Goal: Task Accomplishment & Management: Complete application form

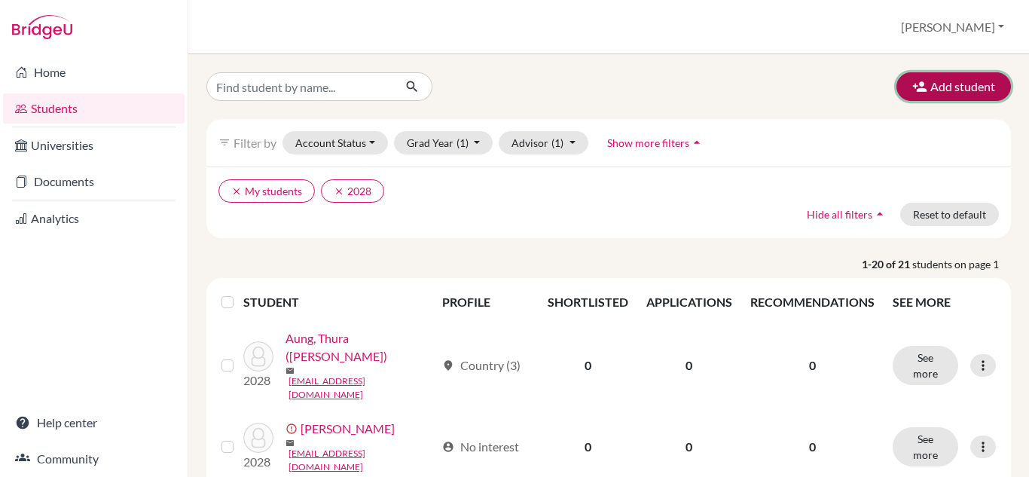
click at [931, 87] on button "Add student" at bounding box center [954, 86] width 115 height 29
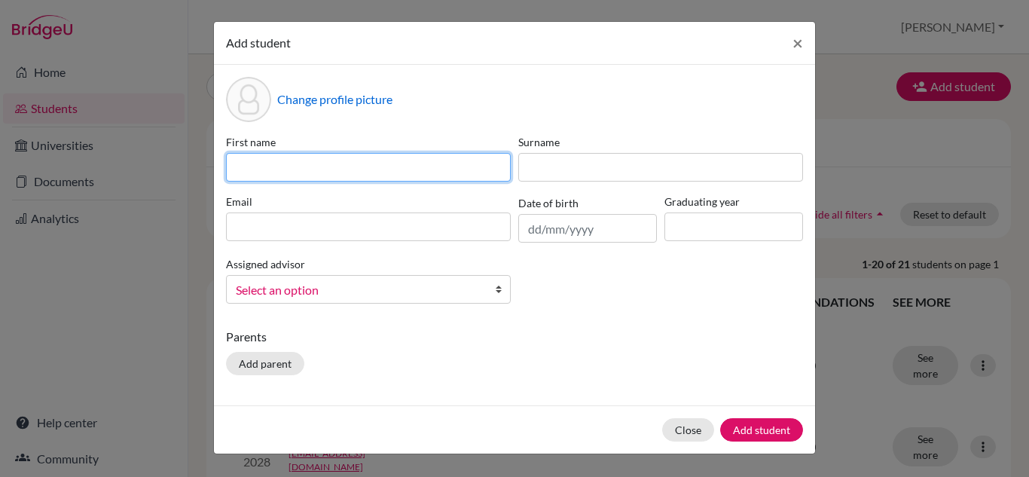
drag, startPoint x: 271, startPoint y: 164, endPoint x: 319, endPoint y: 163, distance: 49.0
click at [271, 164] on input at bounding box center [368, 167] width 285 height 29
type input "w"
click at [240, 166] on input "baoshuo ([PERSON_NAME])" at bounding box center [368, 167] width 285 height 29
type input "Baoshuo ([PERSON_NAME])"
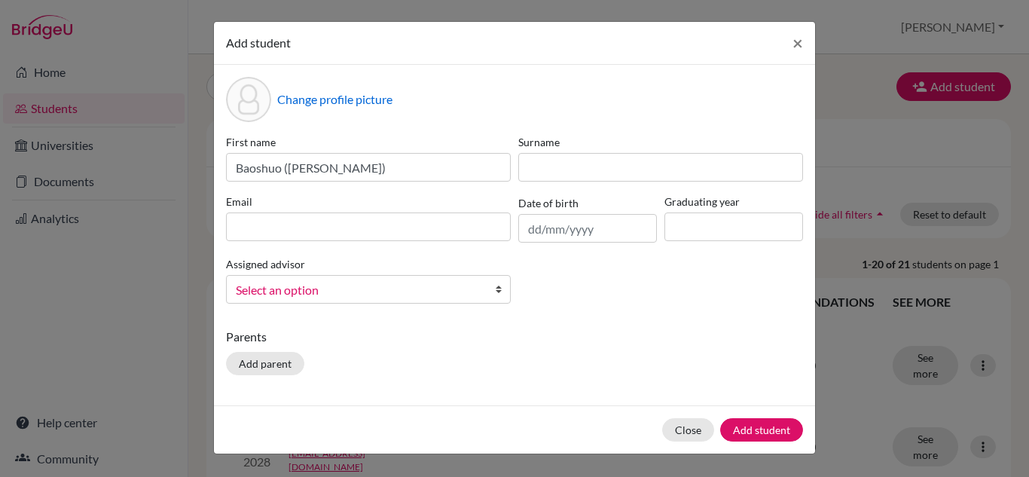
click at [650, 185] on div "First name [PERSON_NAME] ([PERSON_NAME]) Surname Email Date of birth Graduating…" at bounding box center [514, 225] width 585 height 182
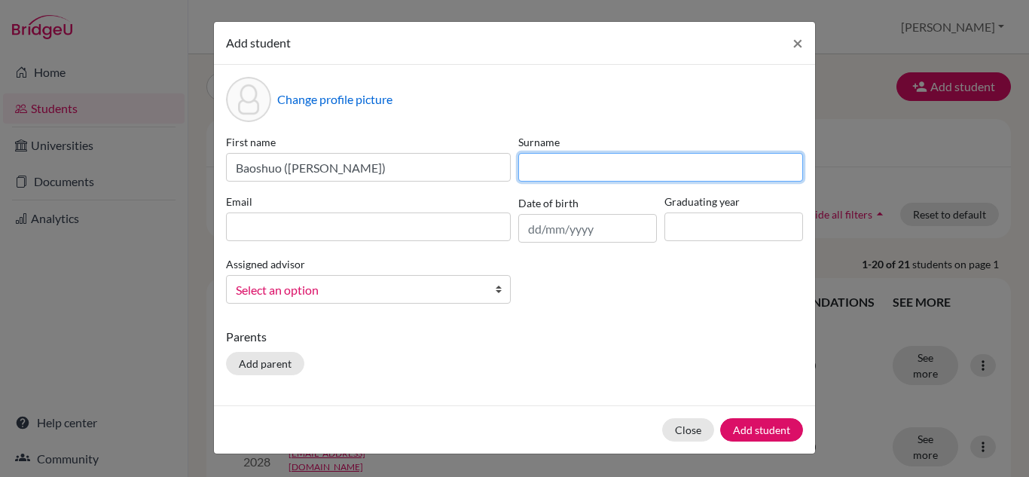
click at [628, 172] on input at bounding box center [660, 167] width 285 height 29
click at [533, 171] on input "wu" at bounding box center [660, 167] width 285 height 29
type input "[PERSON_NAME]"
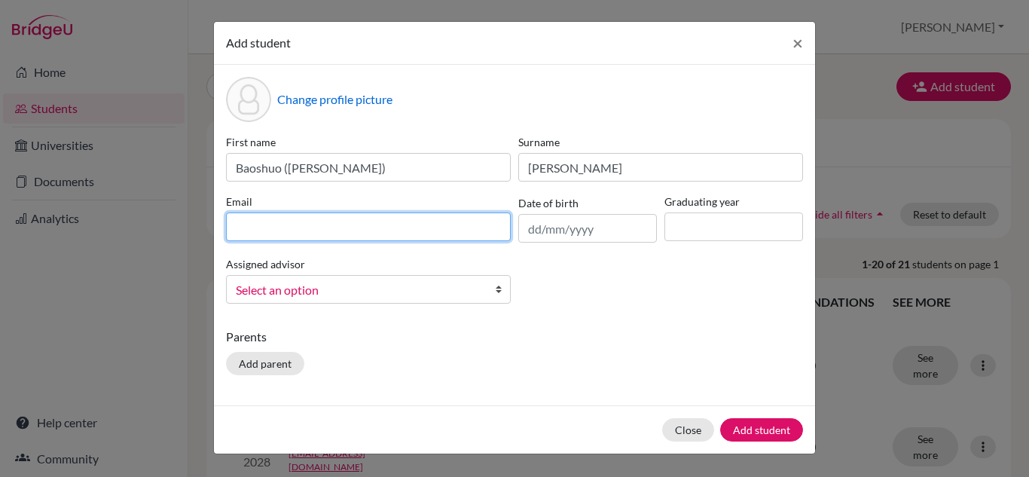
click at [275, 212] on input at bounding box center [368, 226] width 285 height 29
type input "[EMAIL_ADDRESS][DOMAIN_NAME]"
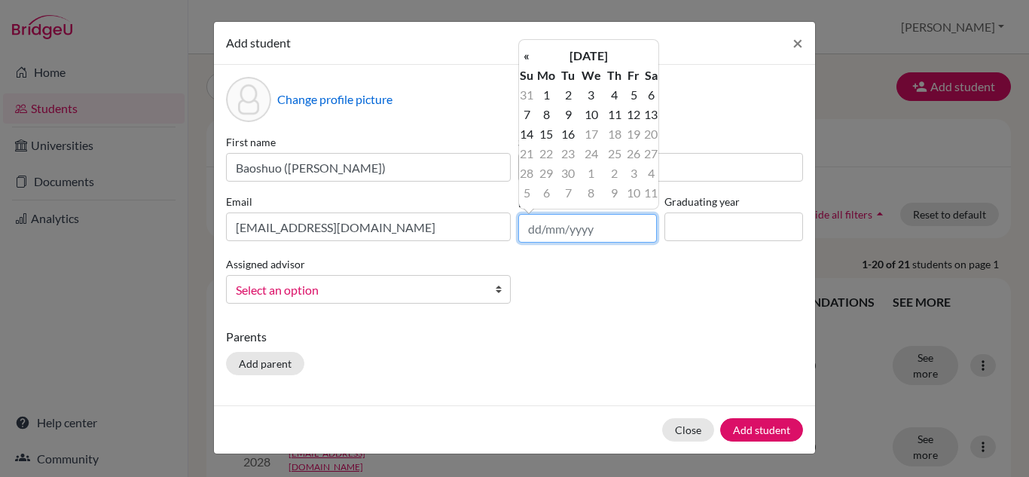
click at [537, 235] on input "text" at bounding box center [587, 228] width 139 height 29
type input "2"
click at [545, 225] on input "1227" at bounding box center [587, 228] width 139 height 29
type input "2"
type input "[DATE]"
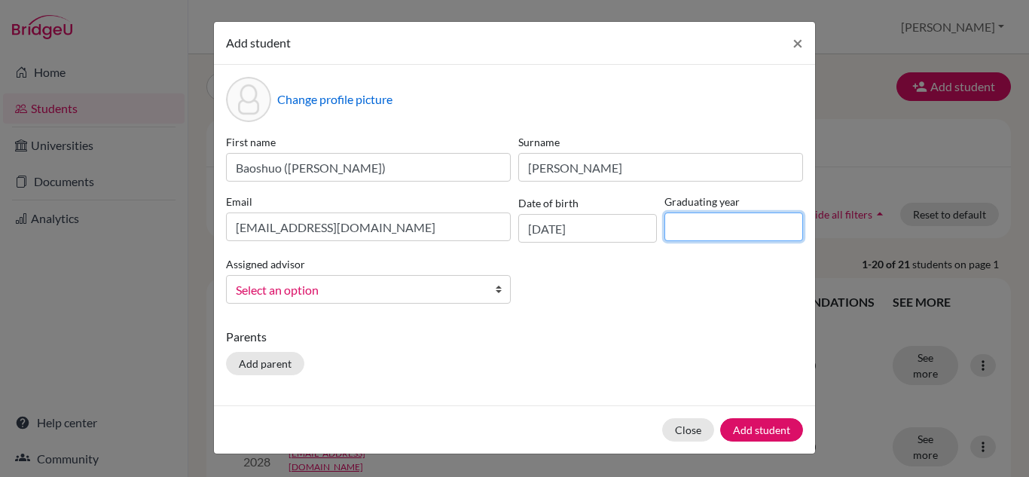
click at [687, 225] on input at bounding box center [734, 226] width 139 height 29
type input "2028"
click at [497, 295] on b at bounding box center [502, 289] width 15 height 27
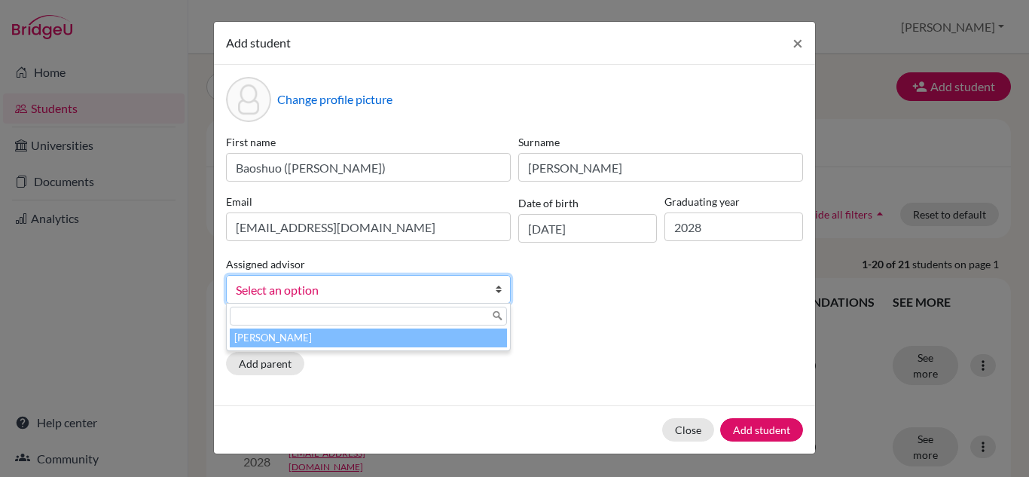
click at [443, 343] on li "[PERSON_NAME]" at bounding box center [368, 338] width 277 height 19
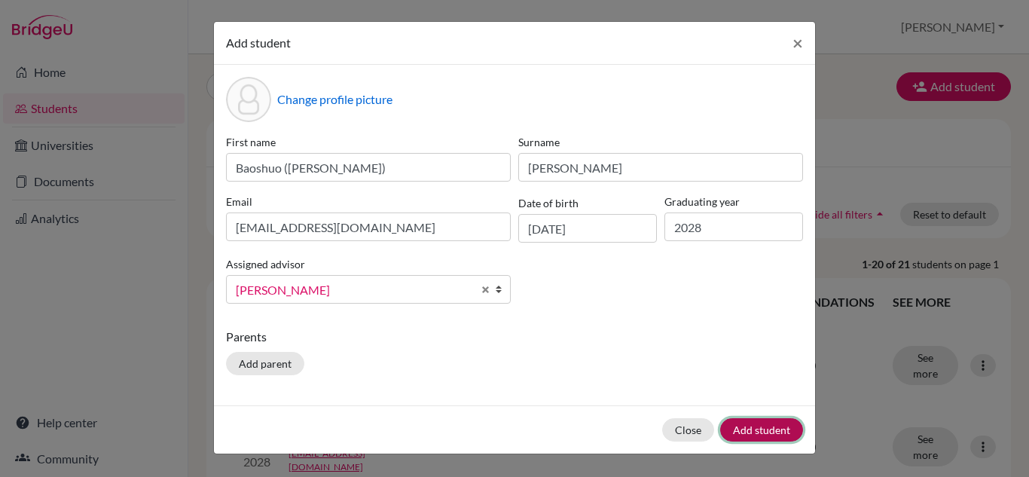
click at [765, 427] on button "Add student" at bounding box center [761, 429] width 83 height 23
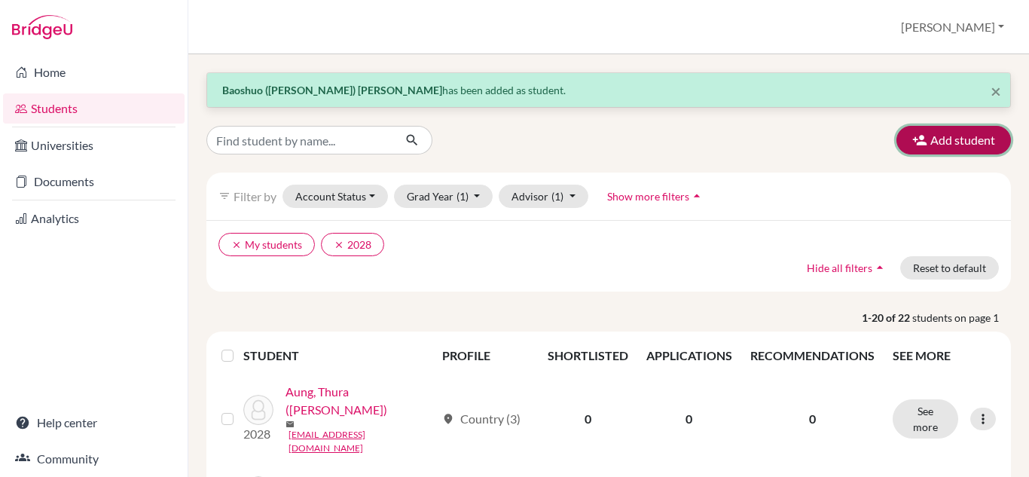
click at [913, 134] on icon "button" at bounding box center [920, 140] width 15 height 15
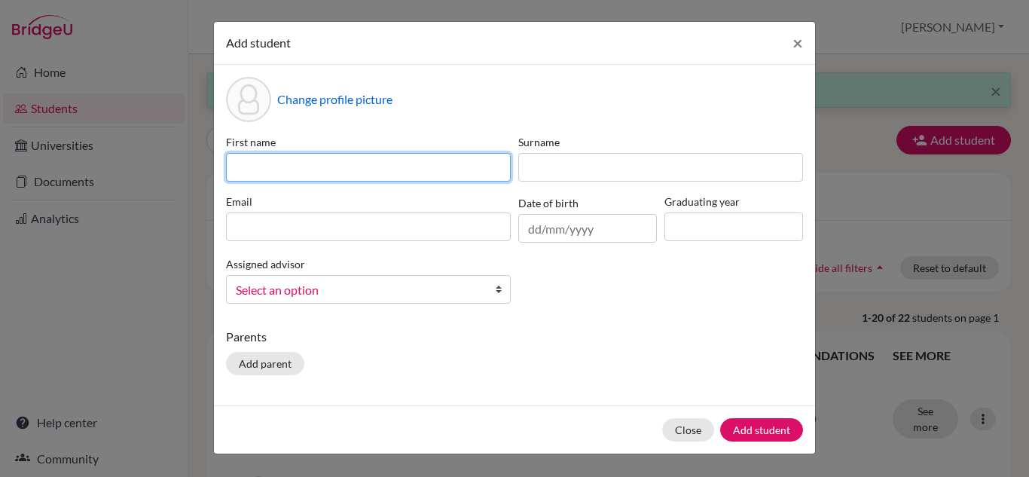
click at [235, 160] on input at bounding box center [368, 167] width 285 height 29
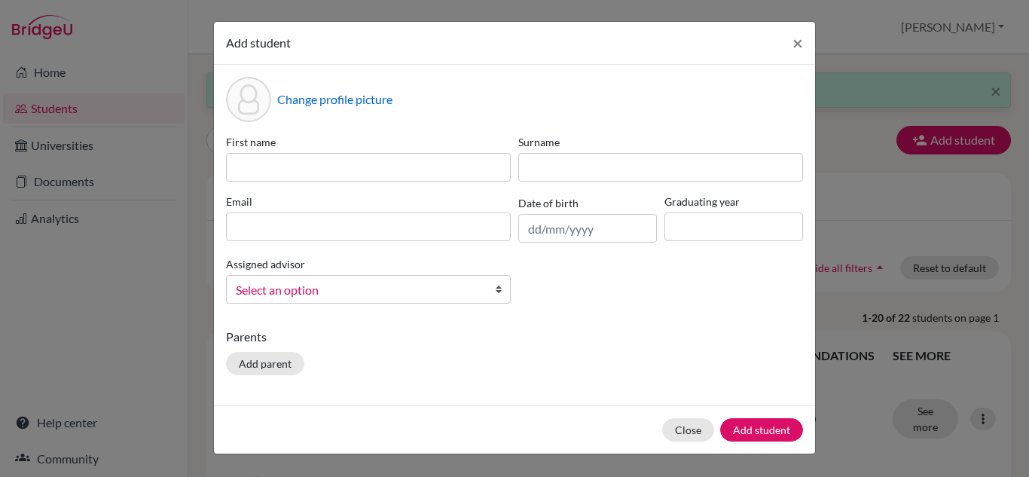
click at [0, 475] on div "Add student × Change profile picture First name Surname Email Date of birth Gra…" at bounding box center [514, 238] width 1029 height 477
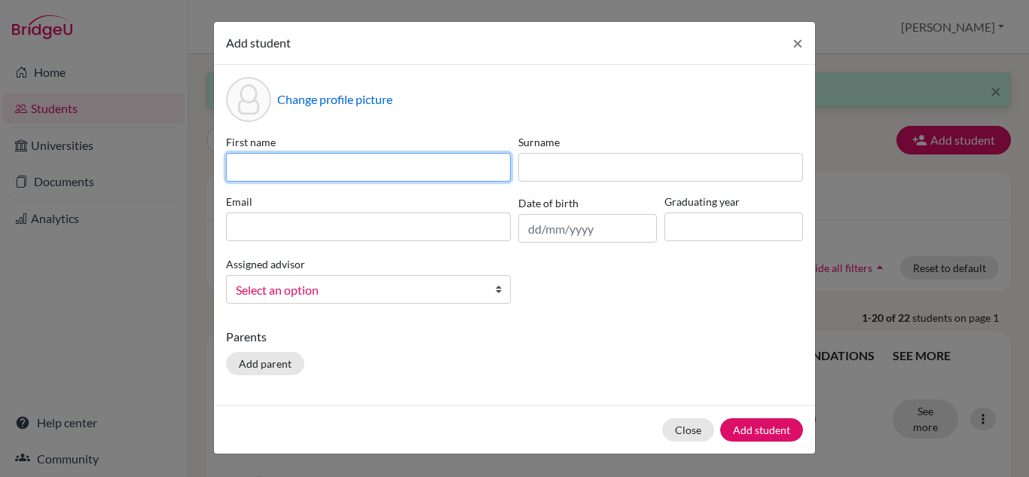
click at [340, 167] on input at bounding box center [368, 167] width 285 height 29
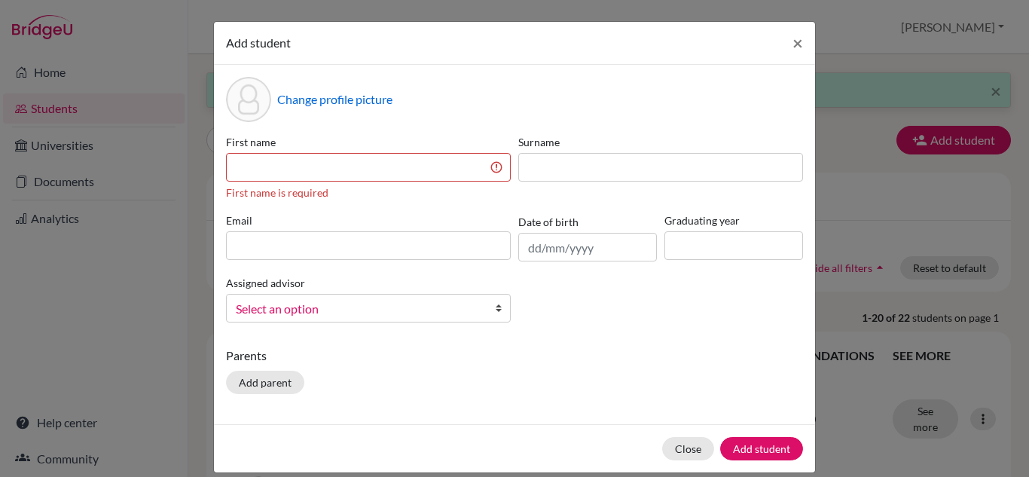
click at [459, 92] on input "file" at bounding box center [392, 101] width 231 height 23
click at [250, 161] on input at bounding box center [368, 167] width 285 height 29
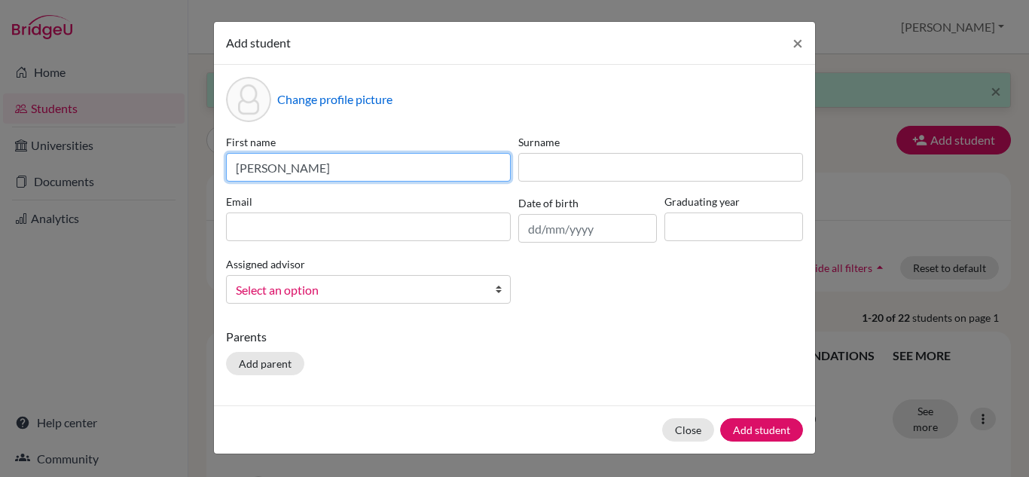
click at [235, 167] on input "[PERSON_NAME]" at bounding box center [368, 167] width 285 height 29
drag, startPoint x: 245, startPoint y: 166, endPoint x: 225, endPoint y: 162, distance: 20.7
click at [225, 162] on div "First name [PERSON_NAME]" at bounding box center [368, 157] width 292 height 47
click at [264, 170] on input "[PERSON_NAME] [PERSON_NAME]" at bounding box center [368, 167] width 285 height 29
click at [268, 171] on input "[PERSON_NAME]" at bounding box center [368, 167] width 285 height 29
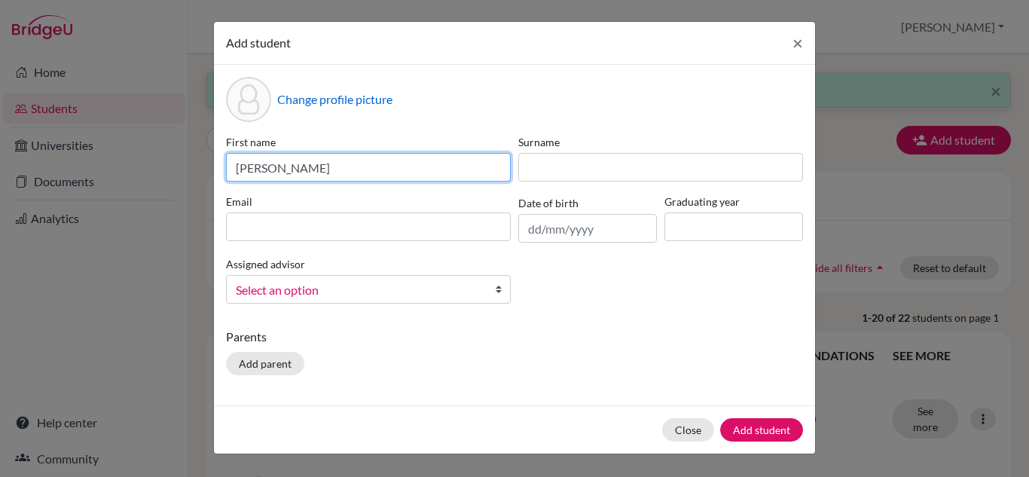
click at [267, 168] on input "[PERSON_NAME]" at bounding box center [368, 167] width 285 height 29
click at [271, 170] on input "[PERSON_NAME]" at bounding box center [368, 167] width 285 height 29
click at [314, 166] on input "[PERSON_NAME] ([PERSON_NAME]" at bounding box center [368, 167] width 285 height 29
type input "[PERSON_NAME] ([PERSON_NAME])"
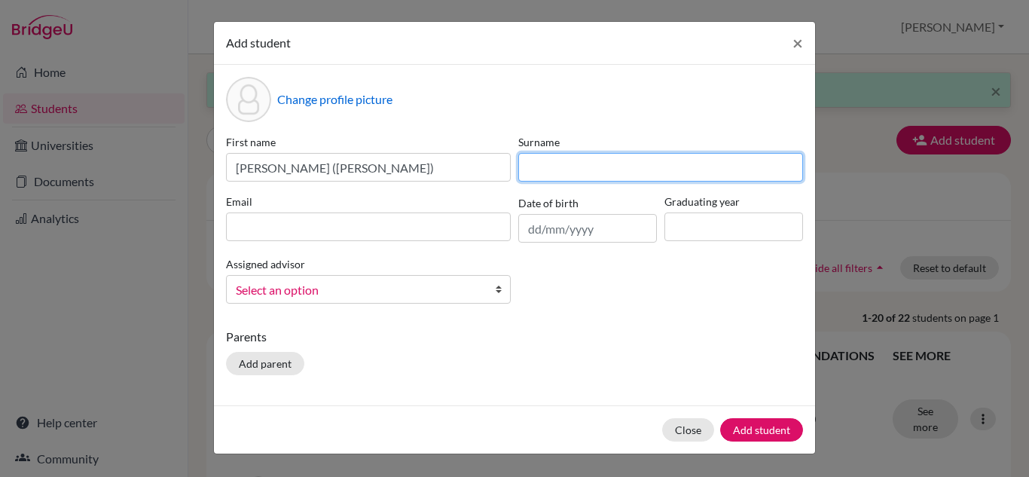
click at [535, 163] on input at bounding box center [660, 167] width 285 height 29
type input "Li"
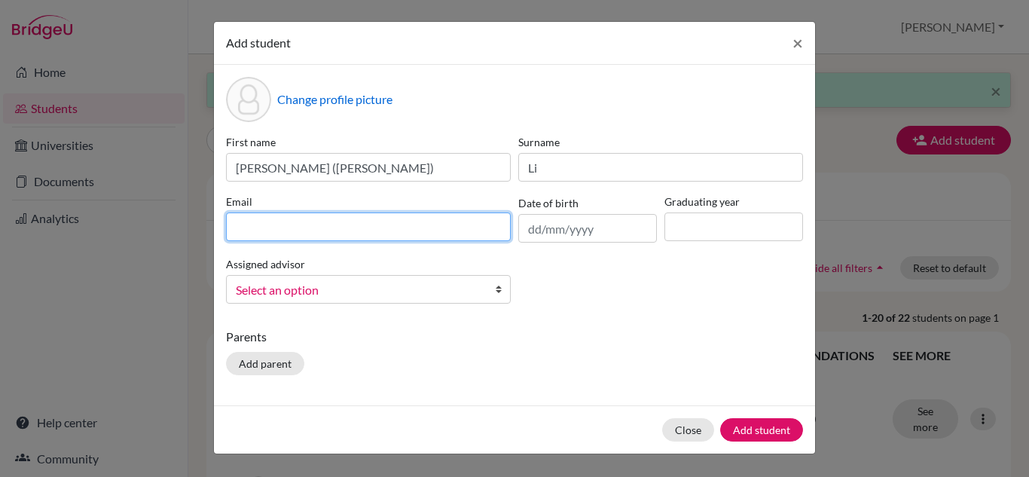
click at [339, 219] on input at bounding box center [368, 226] width 285 height 29
type input "[EMAIL_ADDRESS][DOMAIN_NAME]"
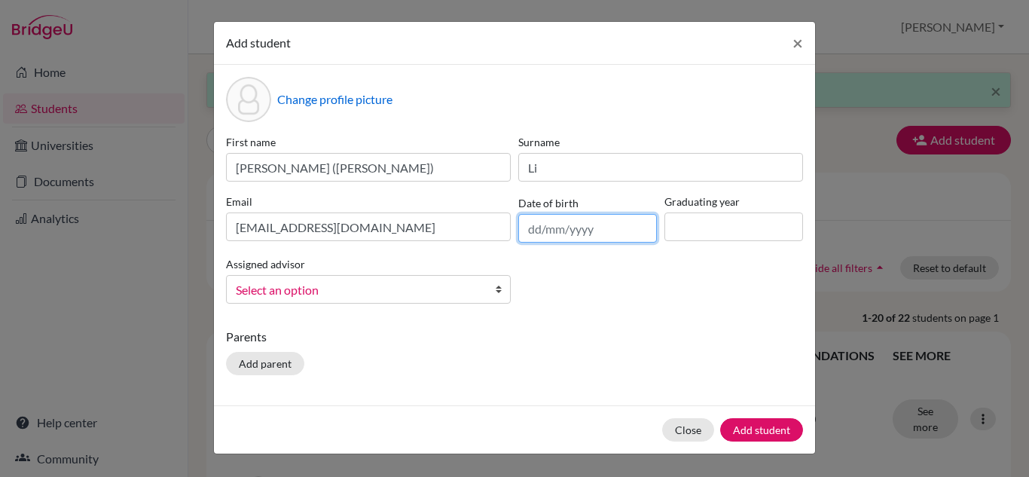
click at [528, 220] on input "text" at bounding box center [587, 228] width 139 height 29
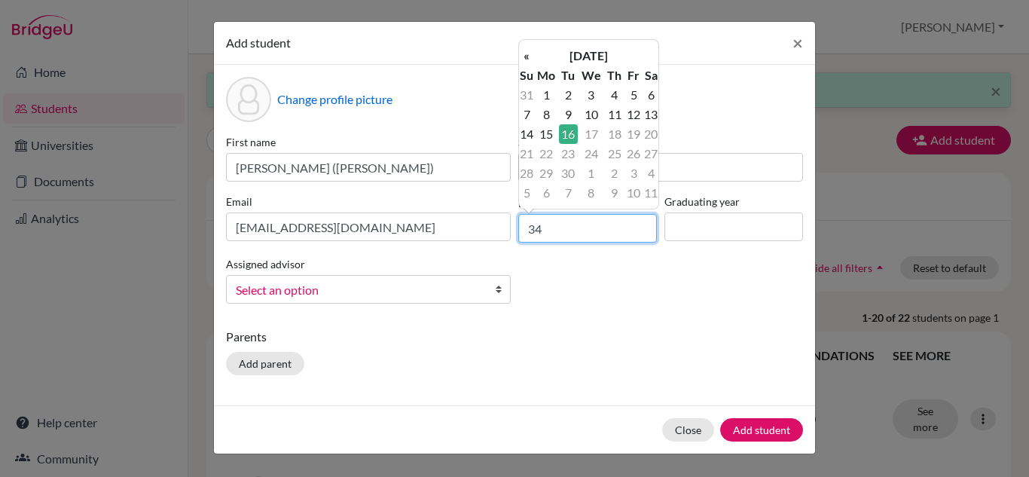
type input "3"
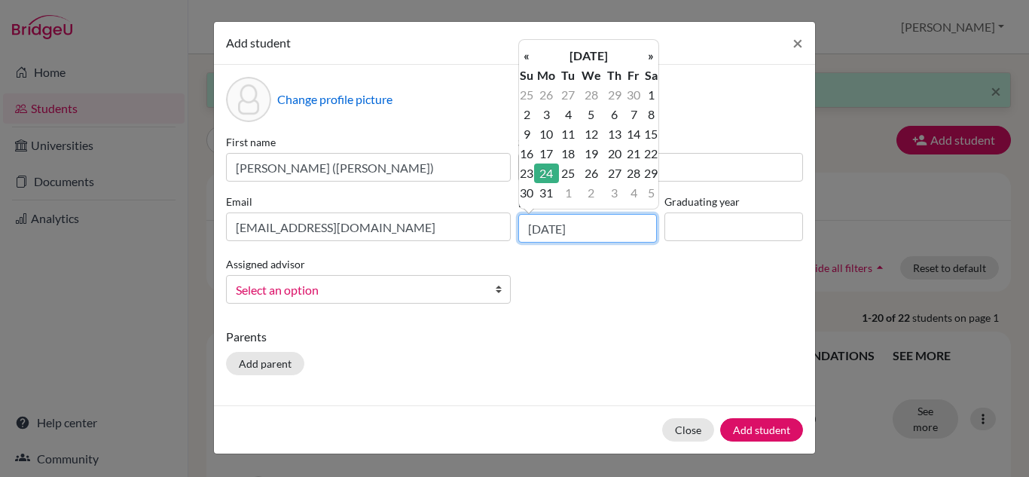
type input "[DATE]"
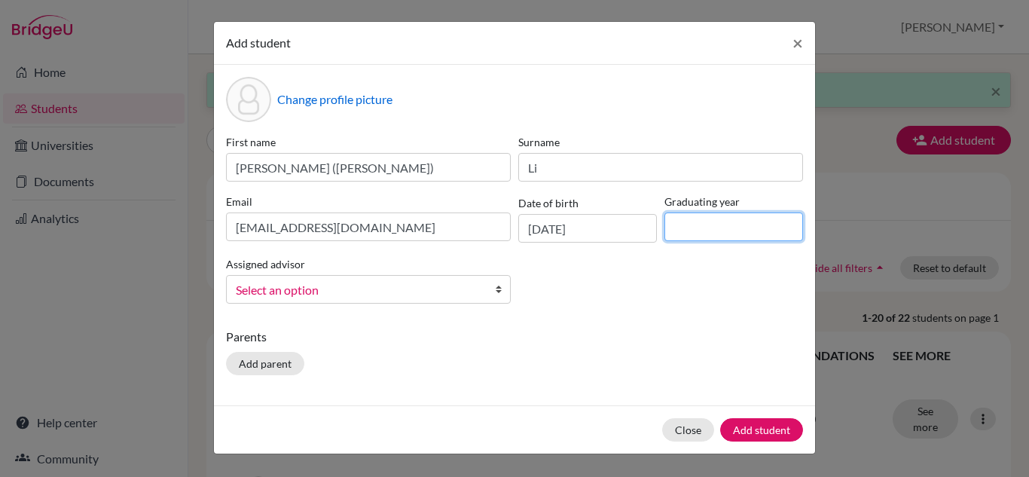
click at [695, 216] on input at bounding box center [734, 226] width 139 height 29
type input "2028"
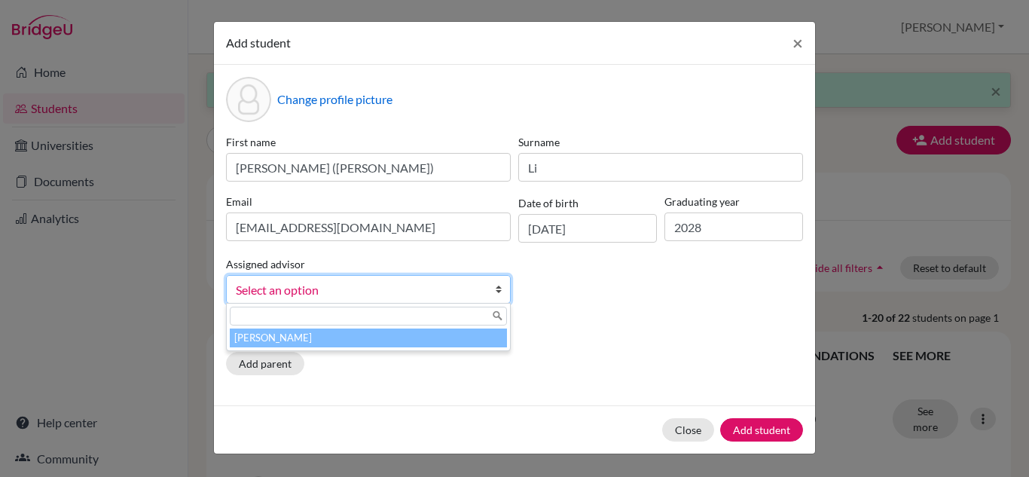
click at [389, 282] on span "Select an option" at bounding box center [359, 290] width 246 height 20
click at [378, 338] on li "[PERSON_NAME]" at bounding box center [368, 338] width 277 height 19
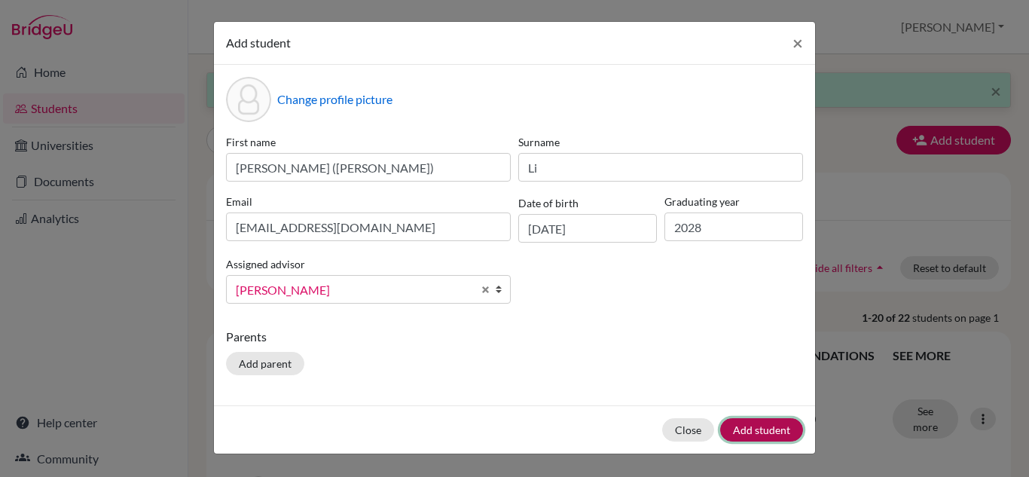
click at [750, 423] on button "Add student" at bounding box center [761, 429] width 83 height 23
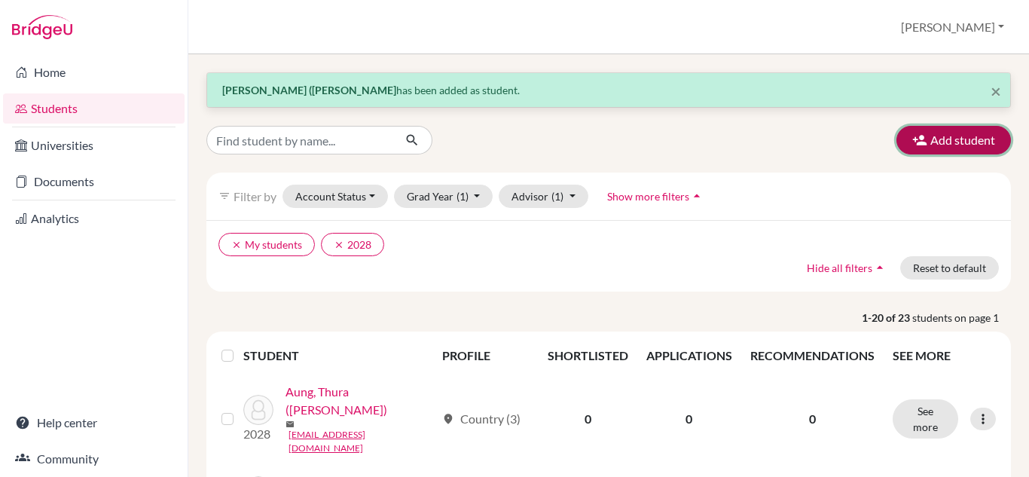
click at [933, 136] on button "Add student" at bounding box center [954, 140] width 115 height 29
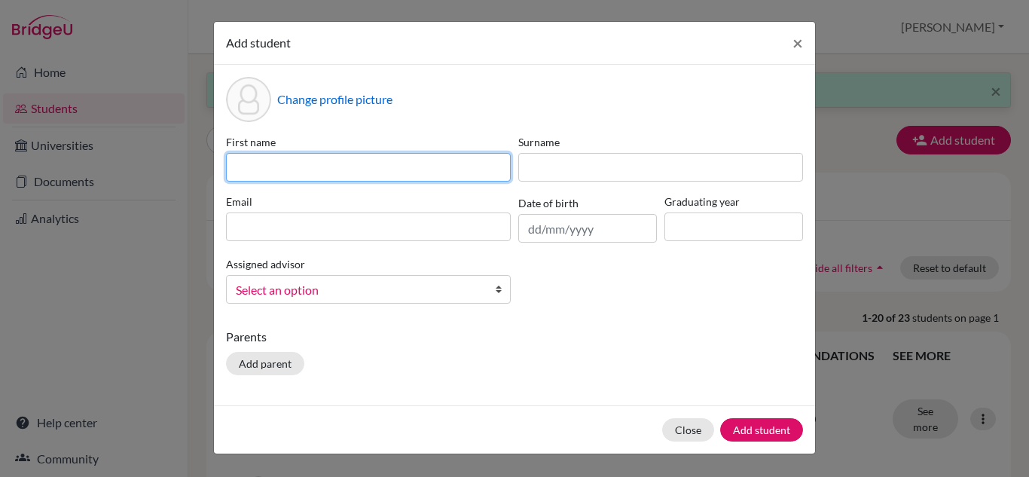
drag, startPoint x: 329, startPoint y: 173, endPoint x: 342, endPoint y: 168, distance: 13.9
click at [329, 173] on input at bounding box center [368, 167] width 285 height 29
type input "a"
type input "Akoon"
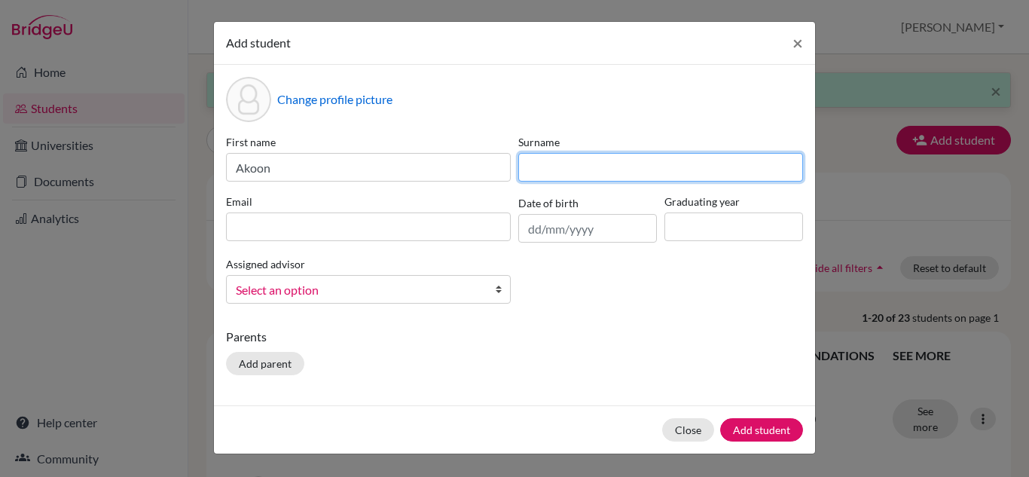
drag, startPoint x: 527, startPoint y: 164, endPoint x: 570, endPoint y: 163, distance: 43.0
click at [527, 164] on input at bounding box center [660, 167] width 285 height 29
click at [536, 167] on input "tarapon" at bounding box center [660, 167] width 285 height 29
type input "Tarapon"
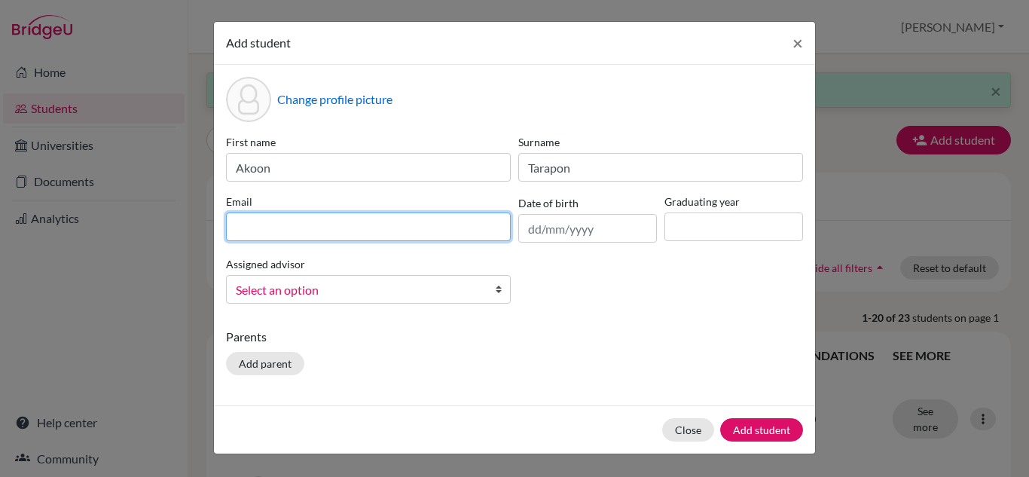
click at [273, 225] on input at bounding box center [368, 226] width 285 height 29
type input "[EMAIL_ADDRESS][DOMAIN_NAME]"
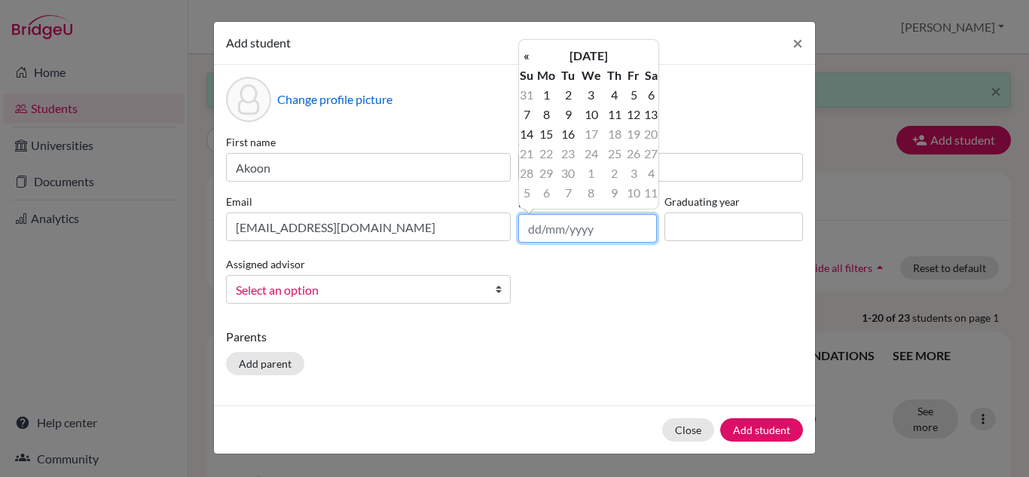
click at [536, 228] on input "text" at bounding box center [587, 228] width 139 height 29
click at [567, 225] on input "[DATE]" at bounding box center [587, 228] width 139 height 29
type input "[DATE]"
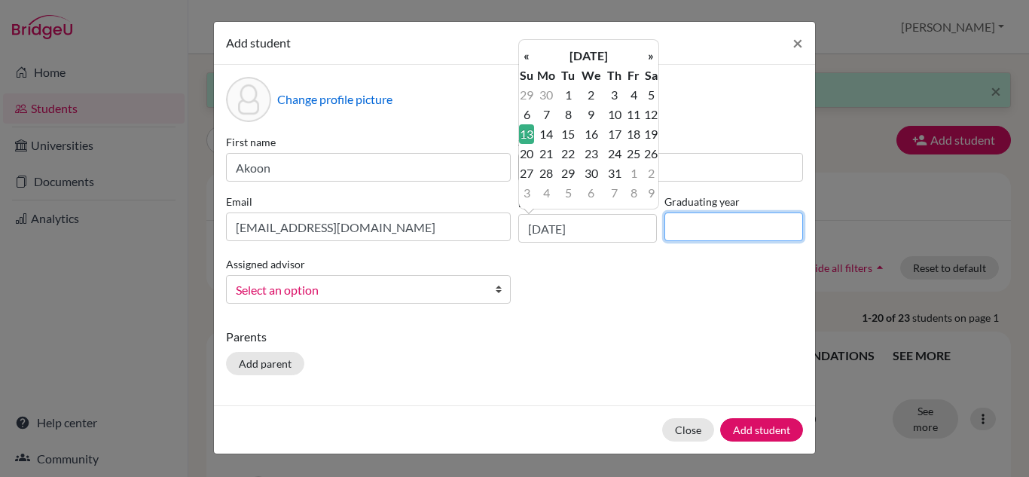
click at [684, 223] on input at bounding box center [734, 226] width 139 height 29
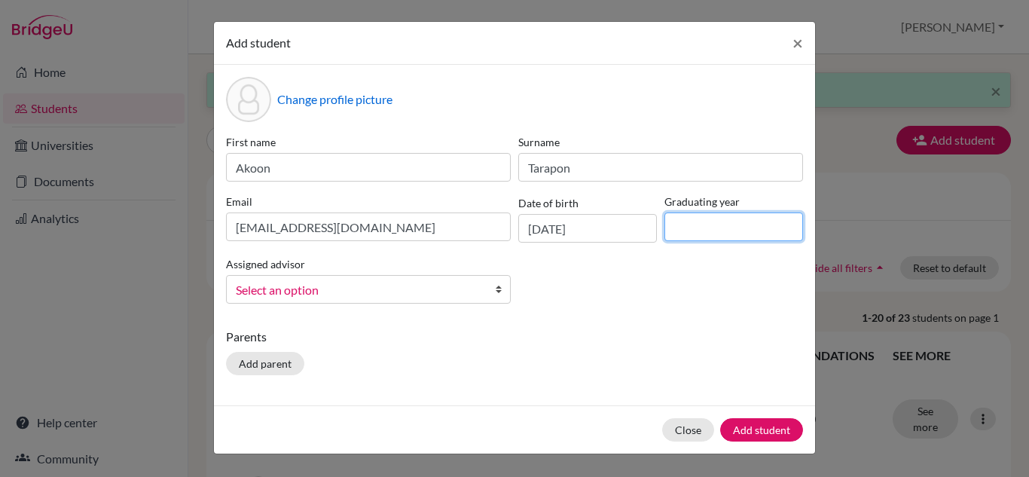
type input "2028"
click at [357, 288] on span "Select an option" at bounding box center [359, 290] width 246 height 20
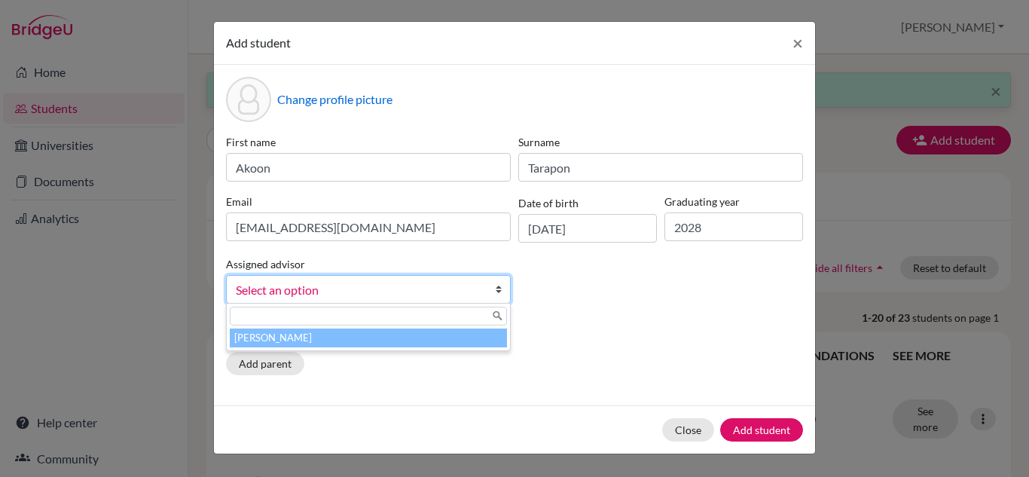
click at [365, 339] on li "[PERSON_NAME]" at bounding box center [368, 338] width 277 height 19
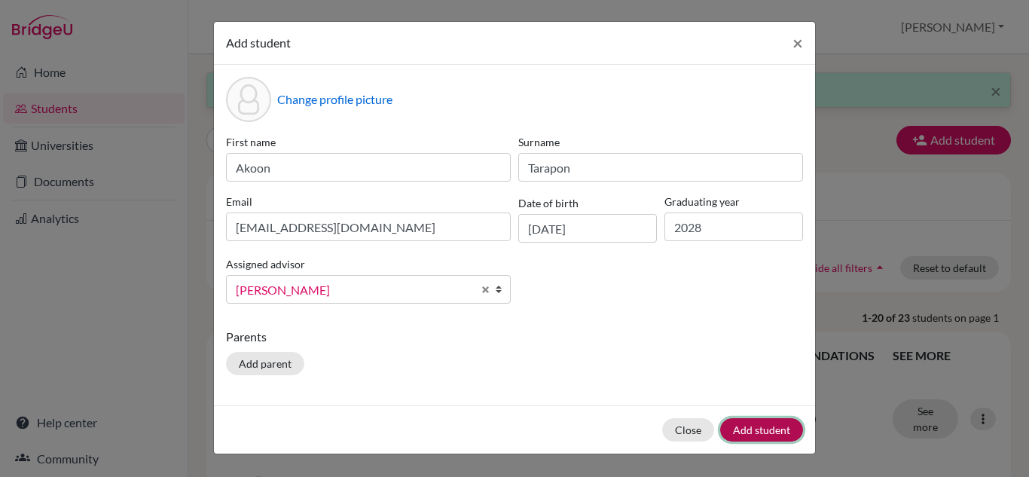
click at [758, 428] on button "Add student" at bounding box center [761, 429] width 83 height 23
